Goal: Task Accomplishment & Management: Manage account settings

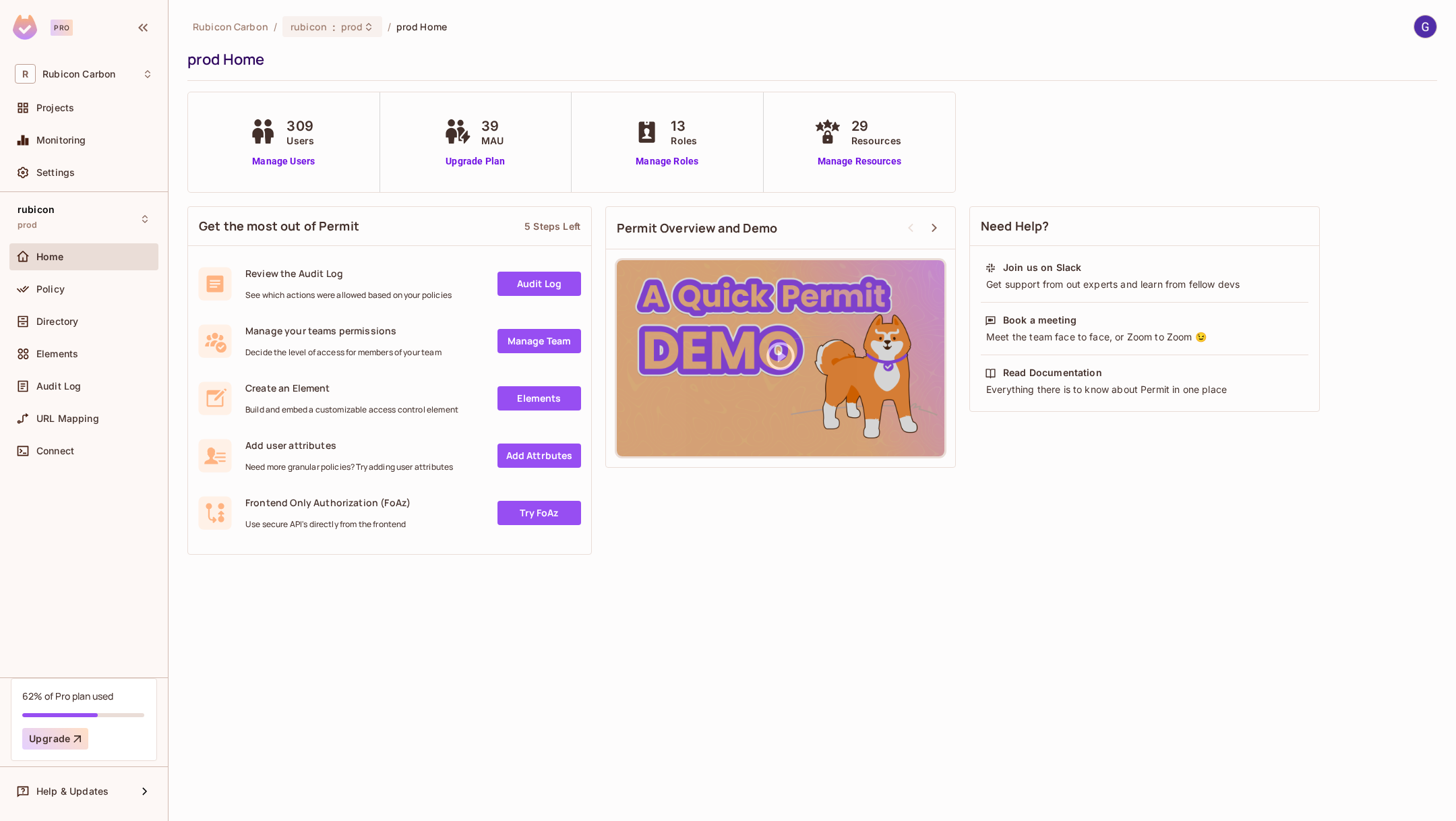
click at [286, 152] on div "309 Users Manage Users" at bounding box center [283, 142] width 75 height 53
click at [284, 159] on link "Manage Users" at bounding box center [283, 161] width 75 height 14
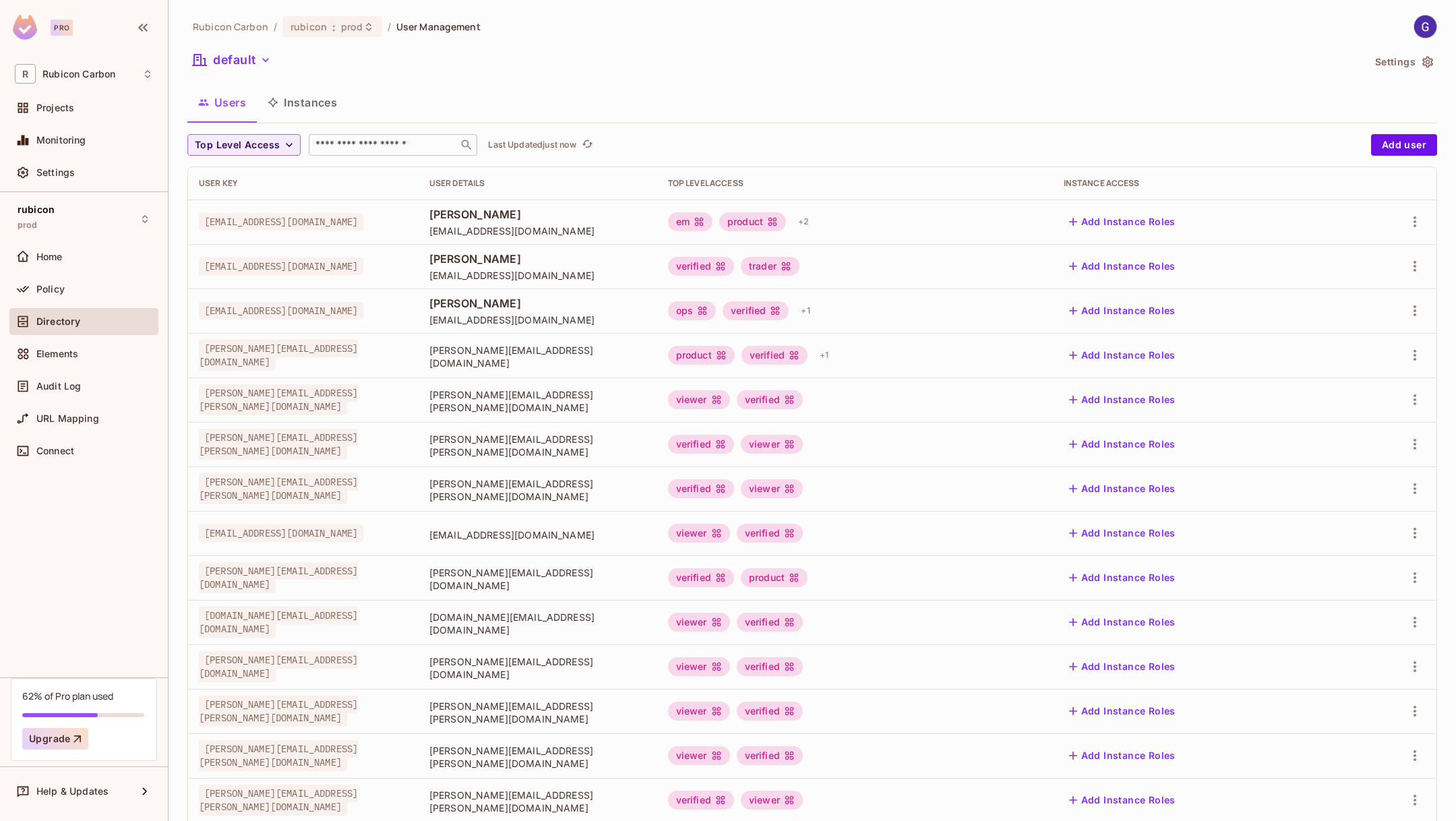
click at [401, 142] on input "text" at bounding box center [383, 145] width 141 height 13
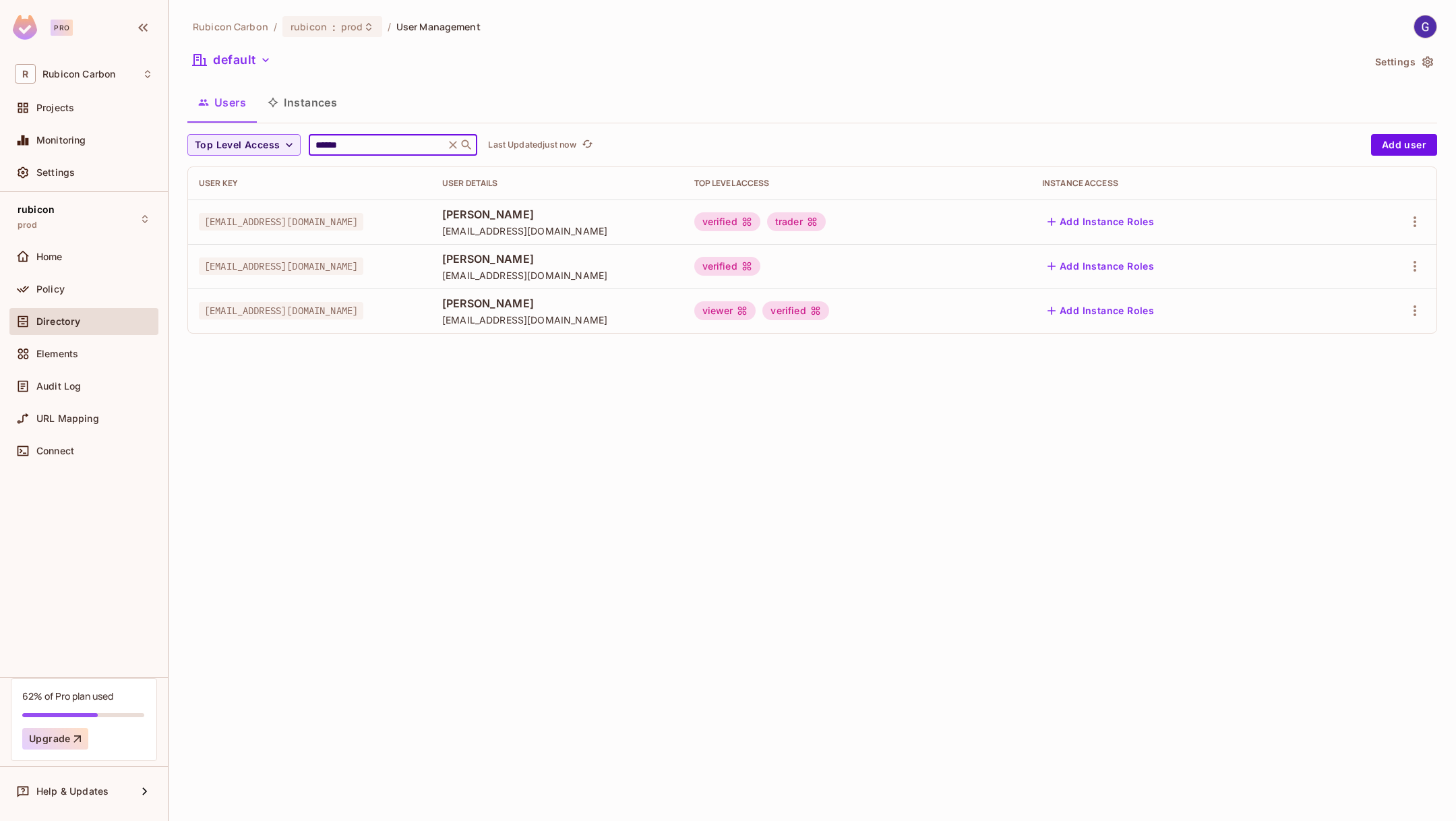
type input "******"
click at [1056, 81] on div "Rubicon Carbon / rubicon : prod / User Management default Settings Users Instan…" at bounding box center [813, 180] width 1250 height 329
click at [1419, 216] on icon "button" at bounding box center [1415, 222] width 16 height 16
click at [1373, 257] on li "Edit" at bounding box center [1356, 252] width 119 height 30
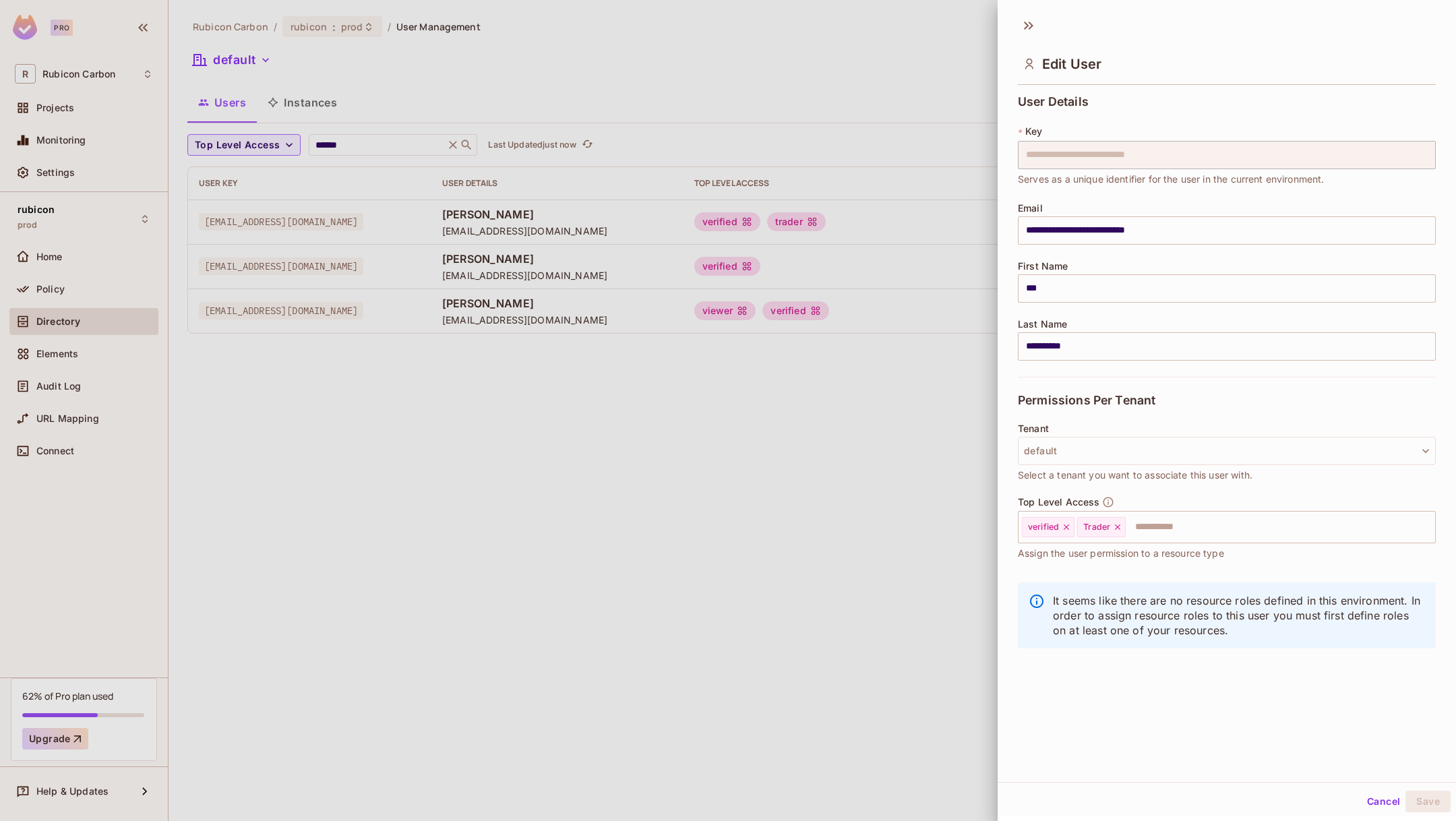
click at [939, 594] on div at bounding box center [728, 410] width 1456 height 821
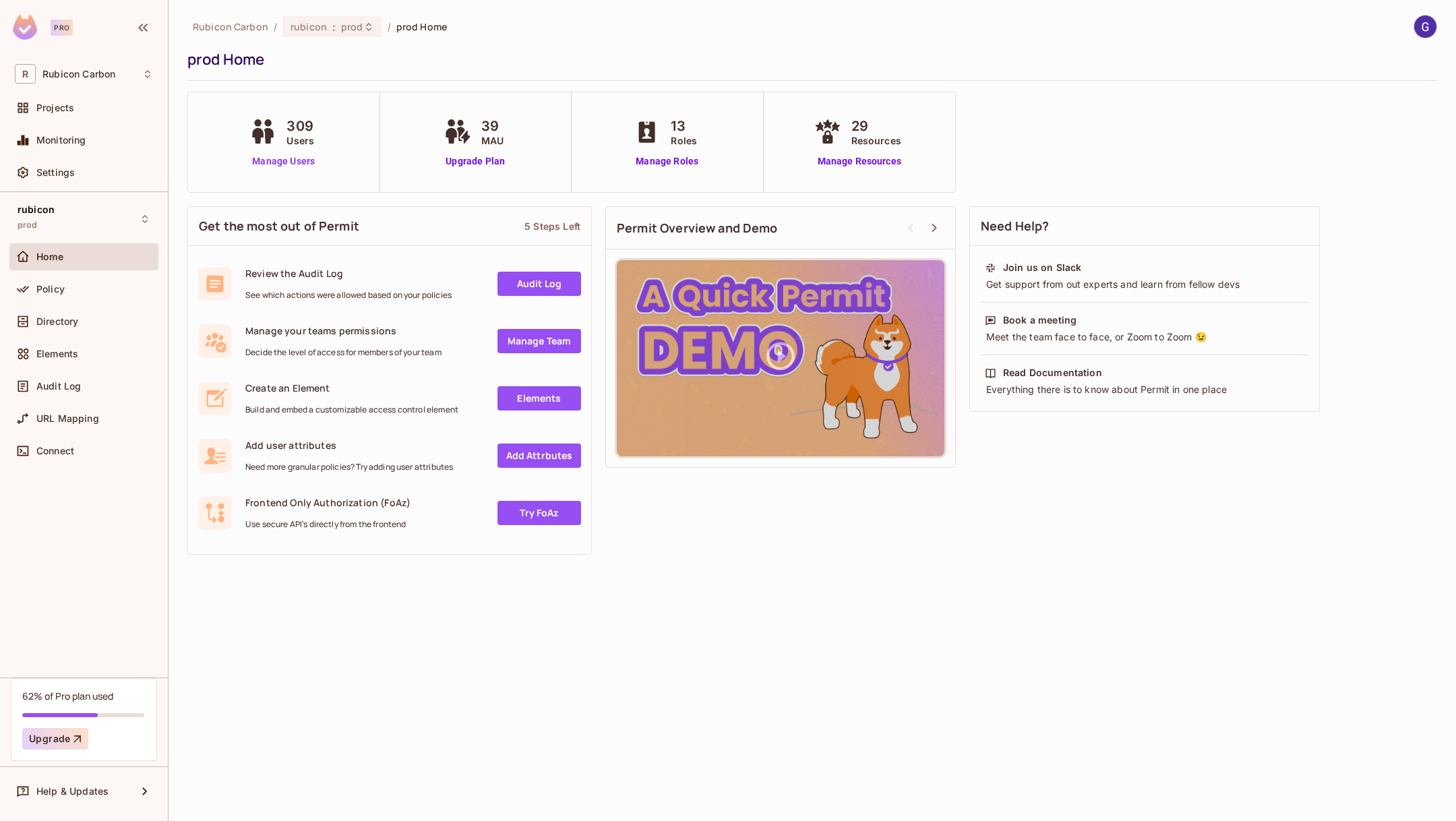
click at [287, 160] on link "Manage Users" at bounding box center [283, 161] width 75 height 14
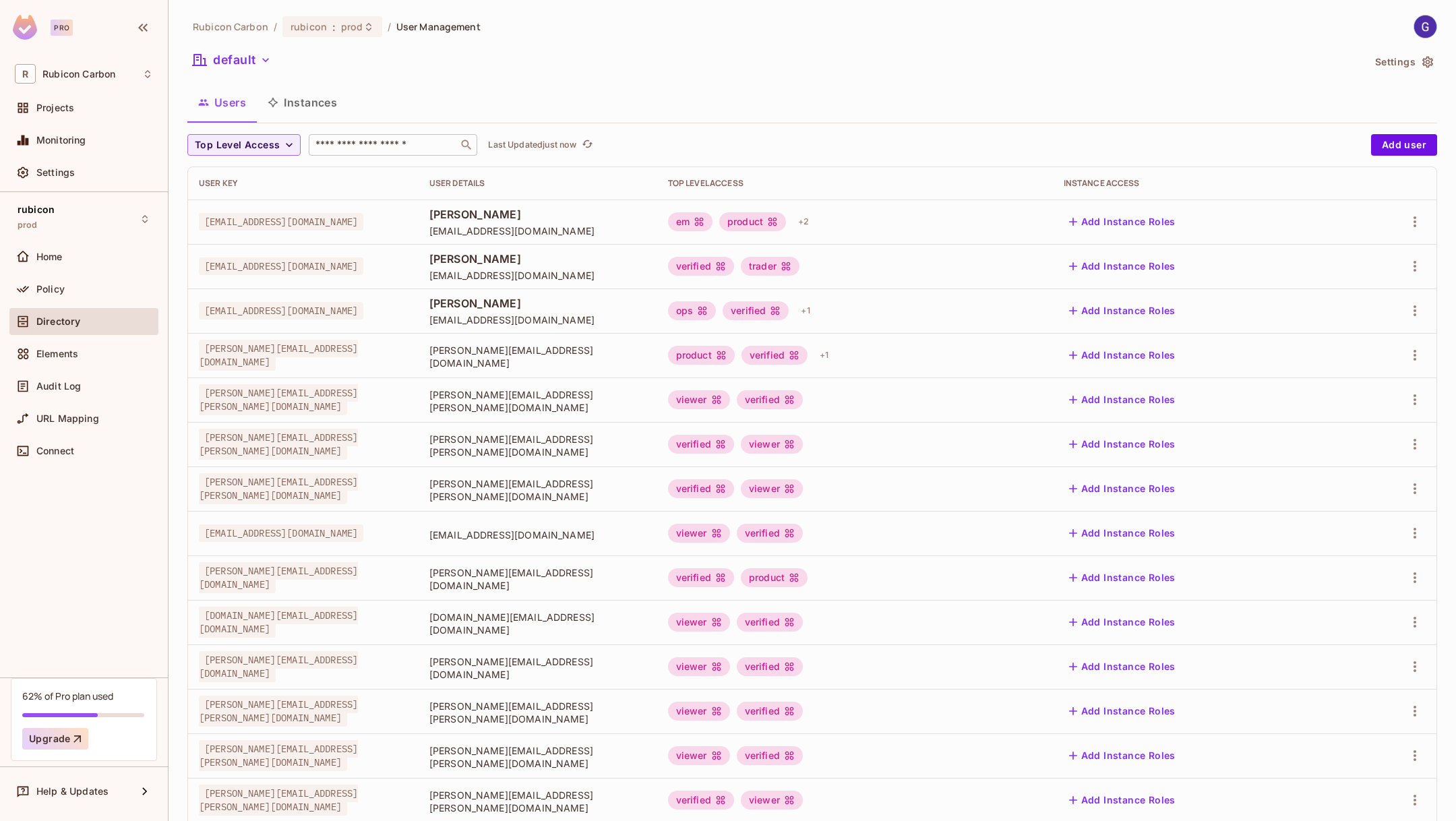
click at [344, 148] on input "text" at bounding box center [383, 145] width 141 height 13
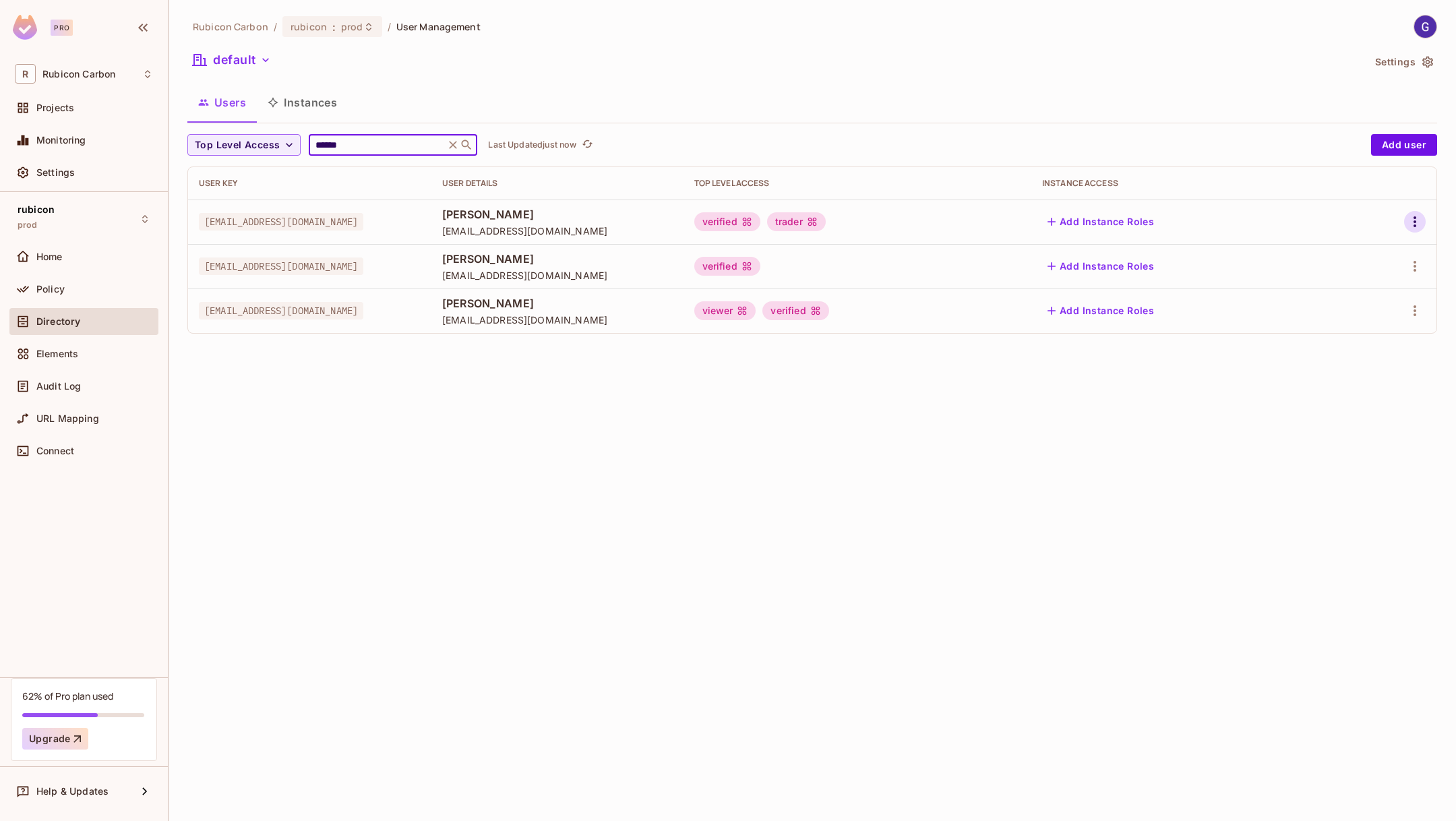
type input "******"
click at [1423, 225] on icon "button" at bounding box center [1415, 222] width 16 height 16
click at [1360, 258] on li "Edit" at bounding box center [1356, 252] width 119 height 30
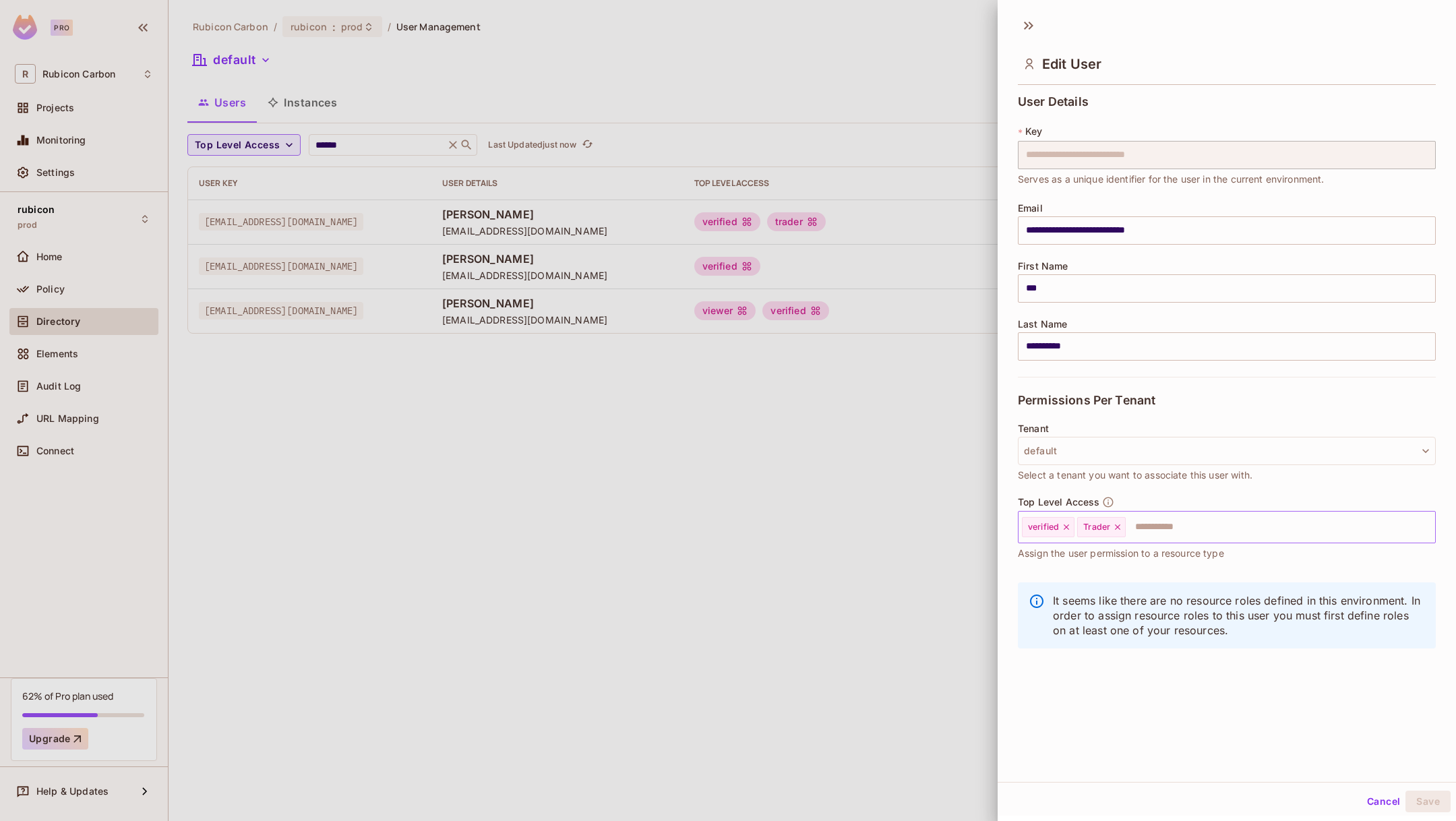
click at [1119, 526] on icon at bounding box center [1118, 527] width 10 height 10
click at [1119, 526] on input "text" at bounding box center [1242, 527] width 334 height 27
type input "****"
click at [1076, 562] on li "Product" at bounding box center [1226, 560] width 418 height 25
click at [1433, 797] on button "Save" at bounding box center [1428, 801] width 46 height 22
